Goal: Check status: Check status

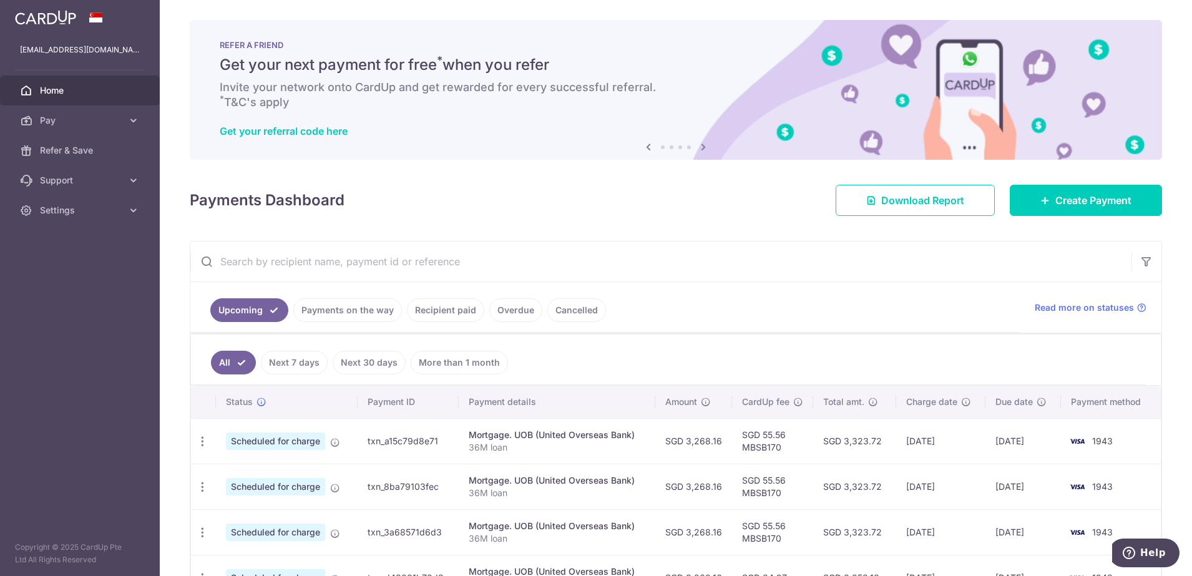
click at [92, 91] on span "Home" at bounding box center [81, 90] width 82 height 12
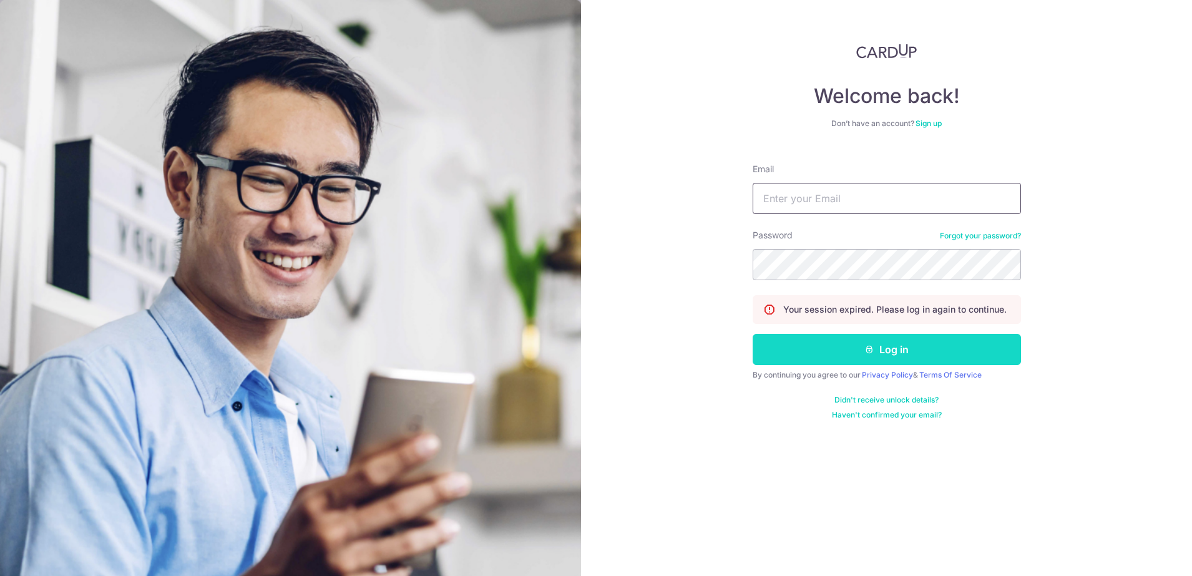
type input "[EMAIL_ADDRESS][DOMAIN_NAME]"
click at [915, 354] on button "Log in" at bounding box center [887, 349] width 268 height 31
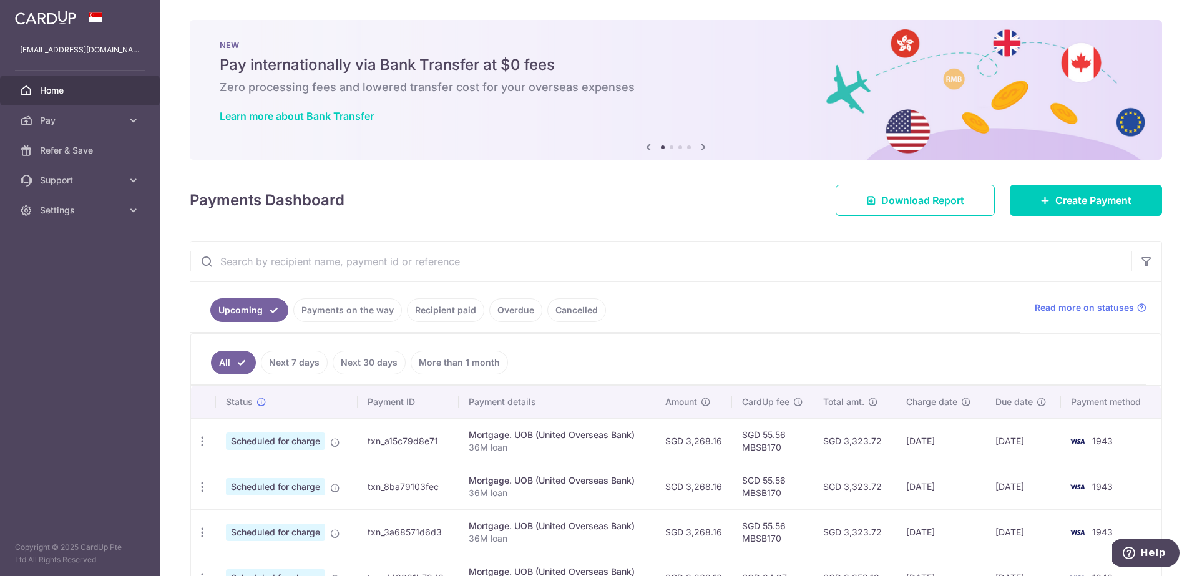
click at [375, 312] on link "Payments on the way" at bounding box center [347, 310] width 109 height 24
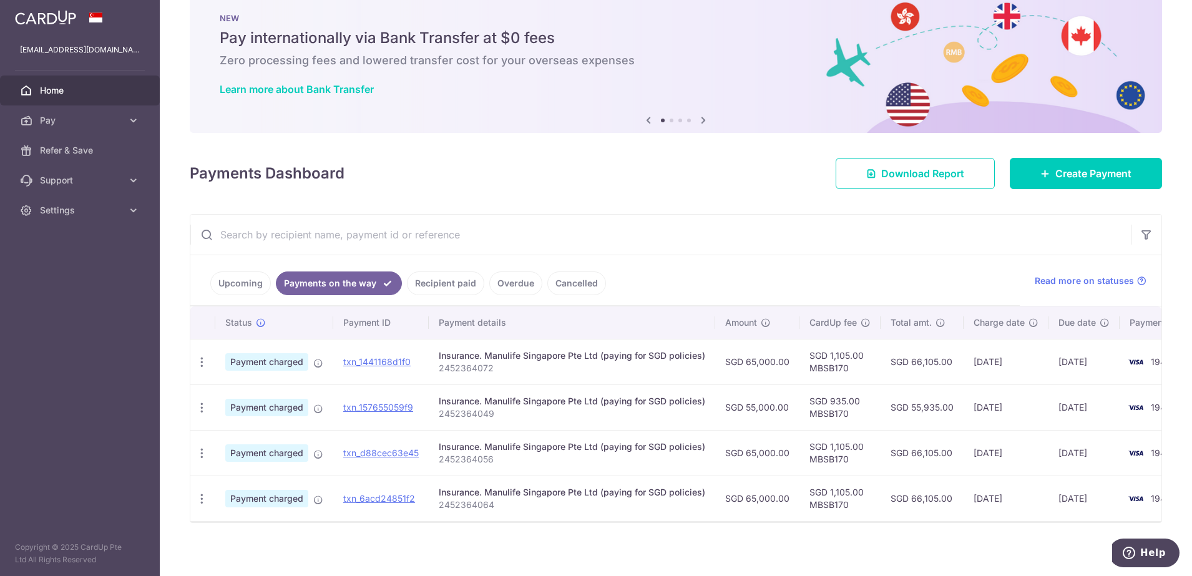
scroll to position [41, 0]
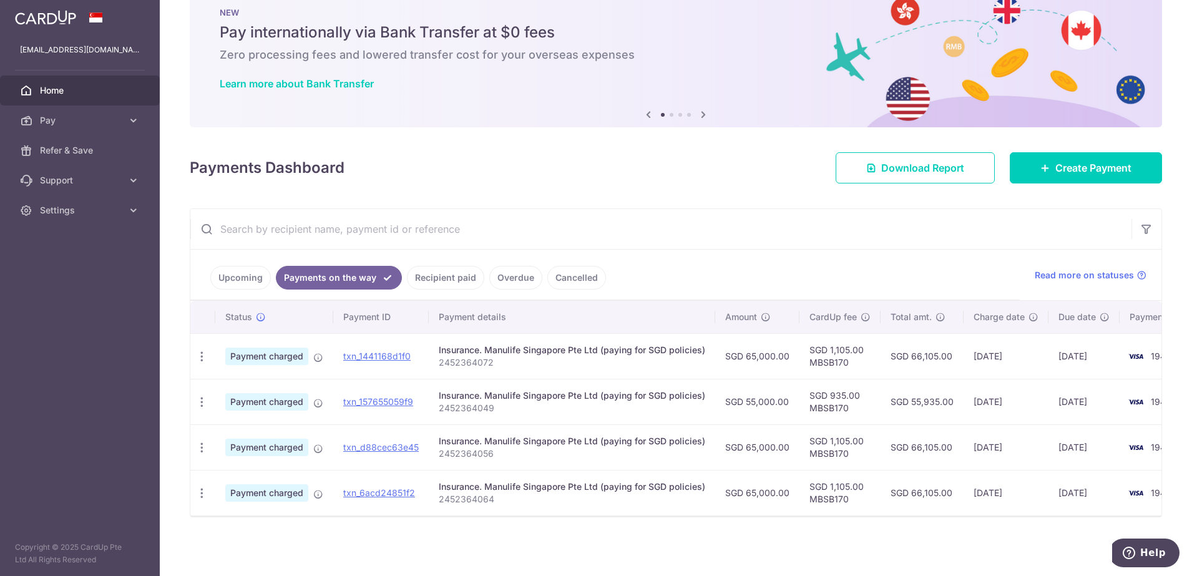
click at [431, 273] on link "Recipient paid" at bounding box center [445, 278] width 77 height 24
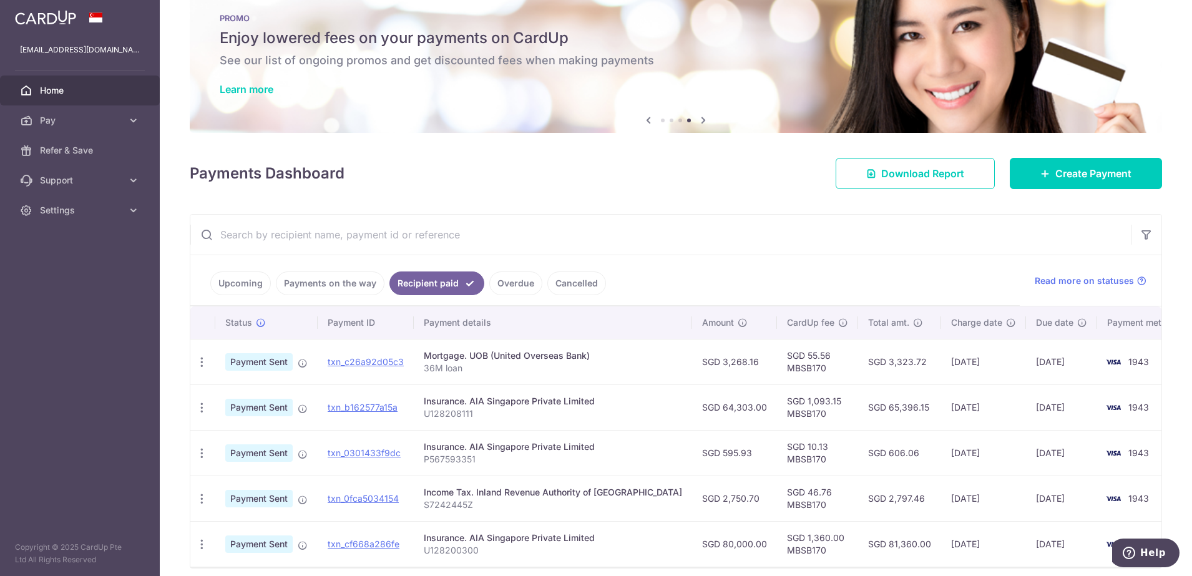
scroll to position [0, 0]
